Goal: Transaction & Acquisition: Purchase product/service

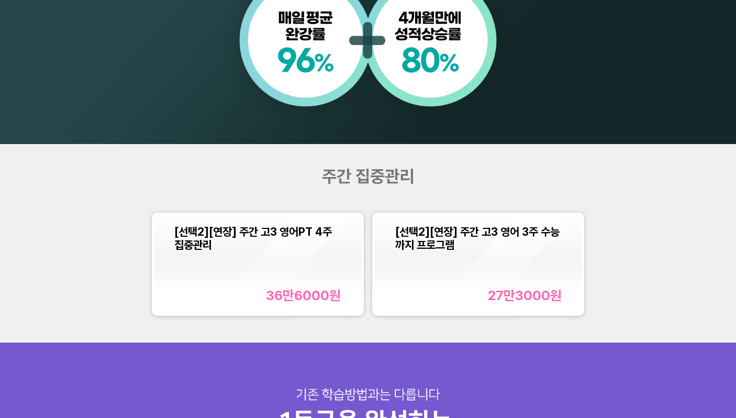
scroll to position [1047, 0]
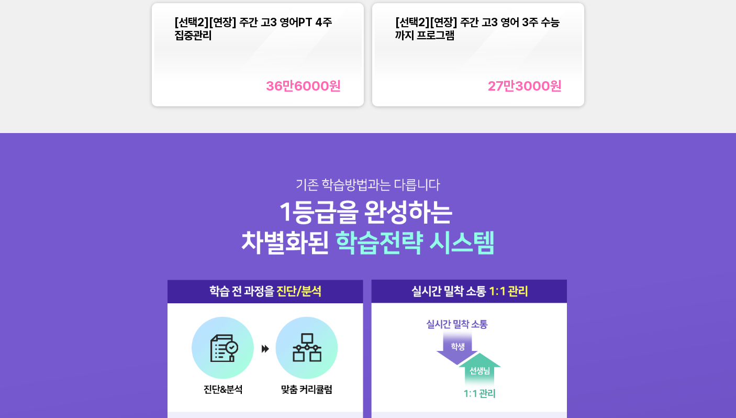
click at [301, 89] on div "36만6000 원" at bounding box center [303, 86] width 75 height 16
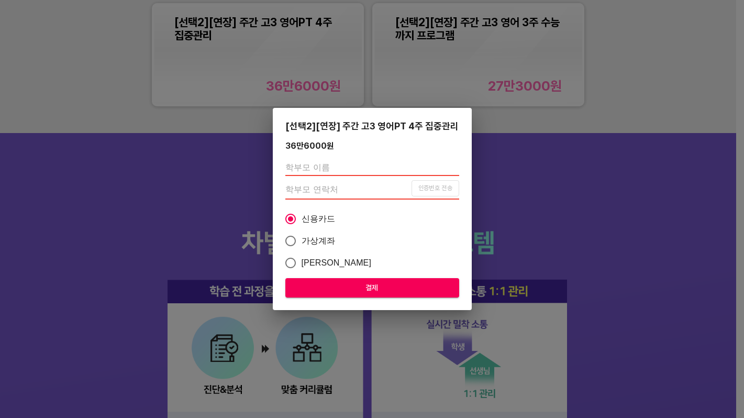
click at [543, 74] on div "[선택2][연장] 주간 고3 영어PT 4주 집중관리 36만6000 원 인증번호 전송 신용카드 가상계좌 카카오페이 결제" at bounding box center [372, 209] width 744 height 418
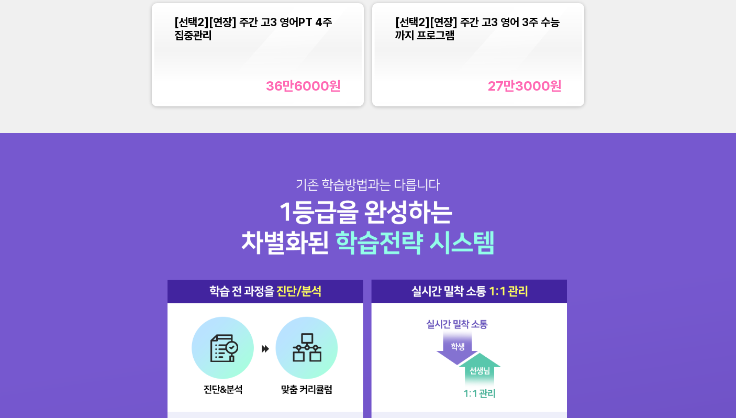
click at [518, 82] on div "27만3000 원" at bounding box center [525, 86] width 74 height 16
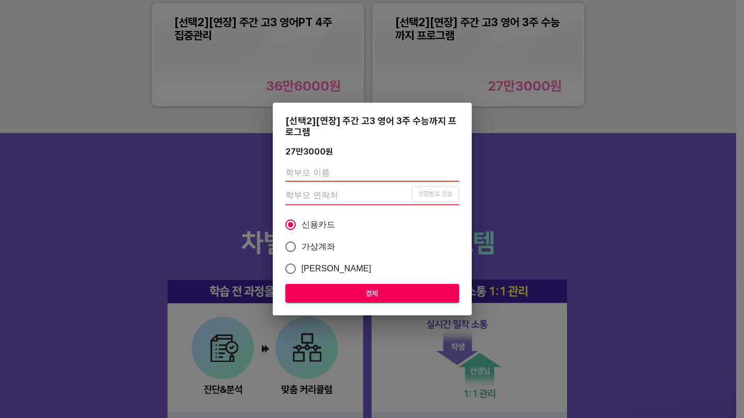
click at [349, 176] on input "text" at bounding box center [372, 173] width 174 height 17
type input "장"
type input "[PERSON_NAME]"
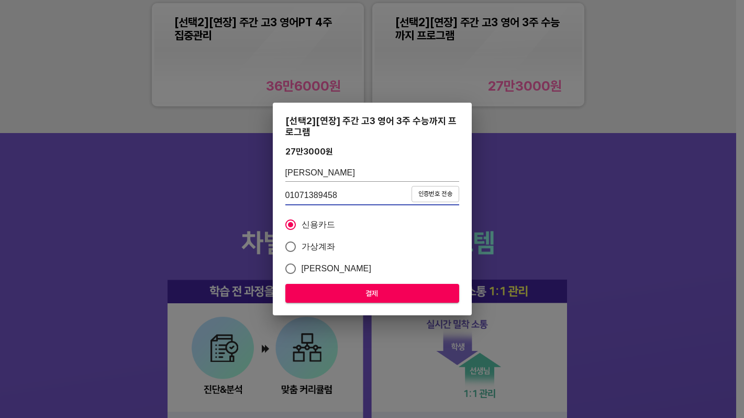
type input "01071389458"
click at [433, 192] on span "인증번호 전송" at bounding box center [435, 193] width 42 height 11
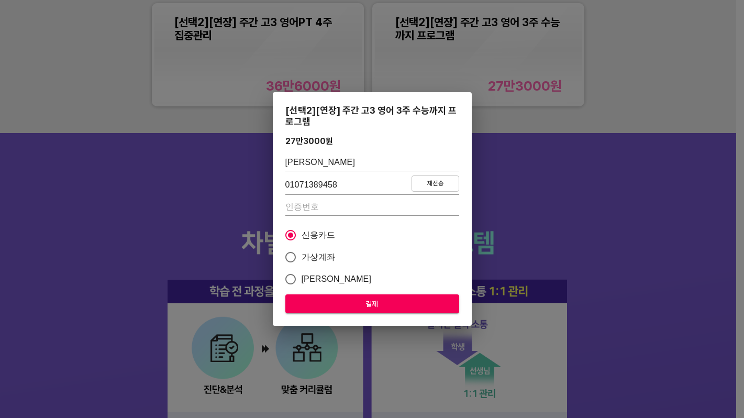
click at [426, 208] on input "number" at bounding box center [372, 207] width 174 height 17
type input "3004"
click at [361, 305] on span "결제" at bounding box center [372, 303] width 157 height 13
